Goal: Task Accomplishment & Management: Manage account settings

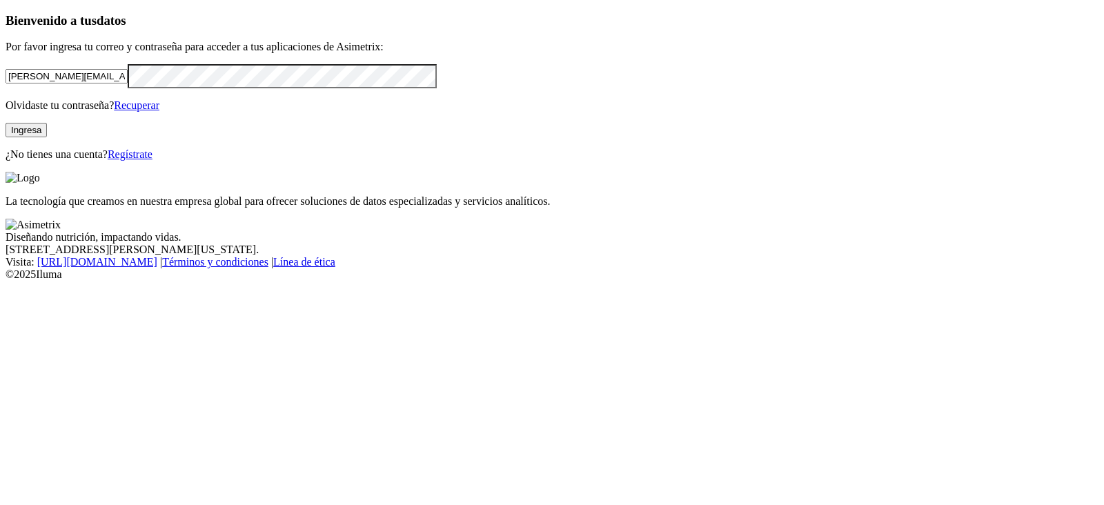
drag, startPoint x: 246, startPoint y: 161, endPoint x: 0, endPoint y: 173, distance: 246.5
click at [6, 161] on div "Bienvenido a tus datos Por favor ingresa tu correo y contraseña para acceder a …" at bounding box center [552, 87] width 1093 height 148
drag, startPoint x: 310, startPoint y: 166, endPoint x: 0, endPoint y: 180, distance: 310.0
click at [6, 161] on div "Bienvenido a tus datos Por favor ingresa tu correo y contraseña para acceder a …" at bounding box center [552, 87] width 1093 height 148
paste input "[EMAIL_ADDRESS][DOMAIN_NAME]"
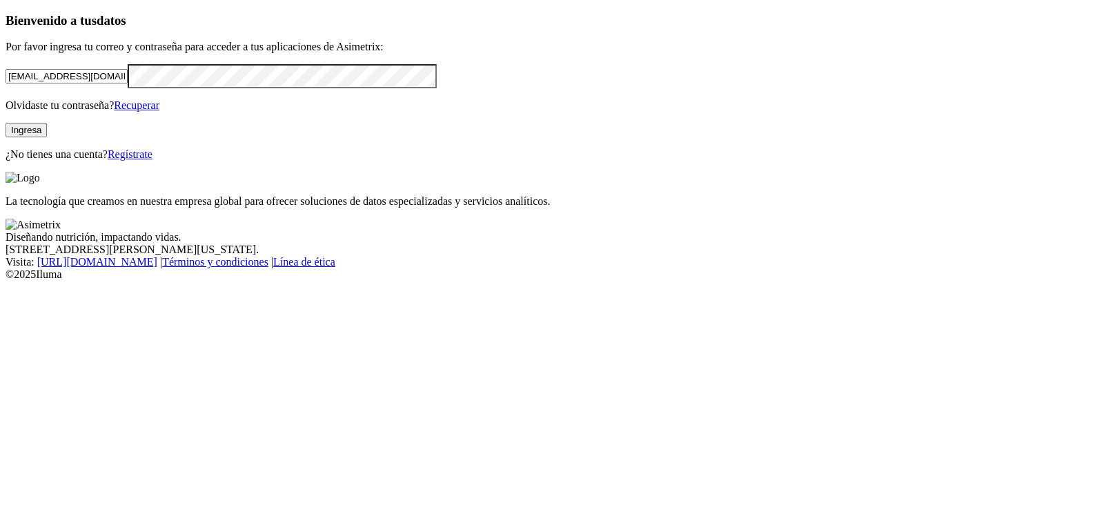
type input "[EMAIL_ADDRESS][DOMAIN_NAME]"
click at [6, 161] on div "Bienvenido a tus datos Por favor ingresa tu correo y contraseña para acceder a …" at bounding box center [552, 87] width 1093 height 148
click input "submit" at bounding box center [0, 0] width 0 height 0
